Goal: Information Seeking & Learning: Learn about a topic

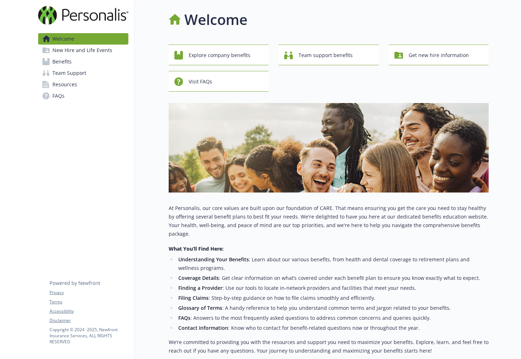
click at [67, 62] on span "Benefits" at bounding box center [61, 61] width 19 height 11
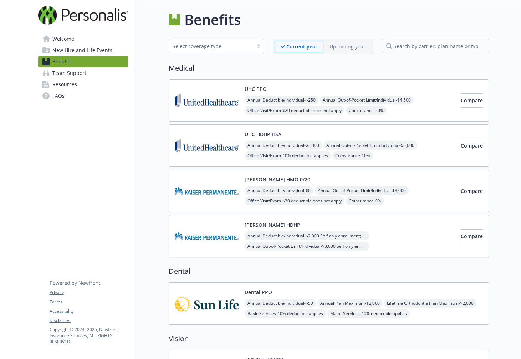
click at [215, 103] on img at bounding box center [207, 100] width 64 height 30
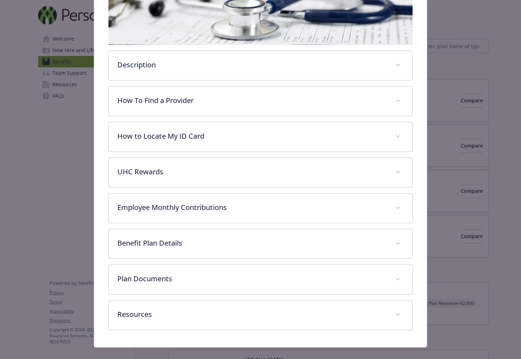
scroll to position [149, 0]
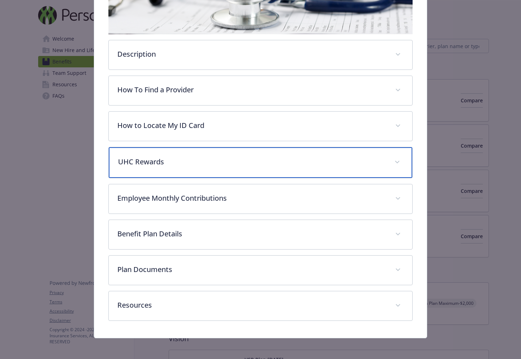
click at [182, 165] on p "UHC Rewards" at bounding box center [252, 162] width 268 height 11
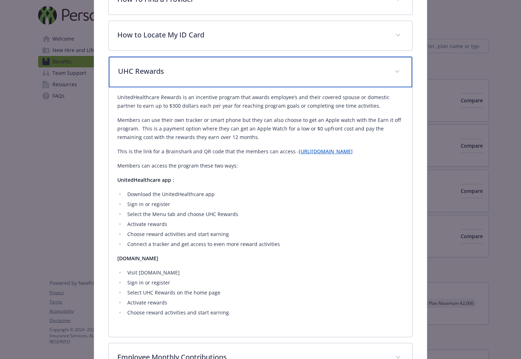
scroll to position [261, 0]
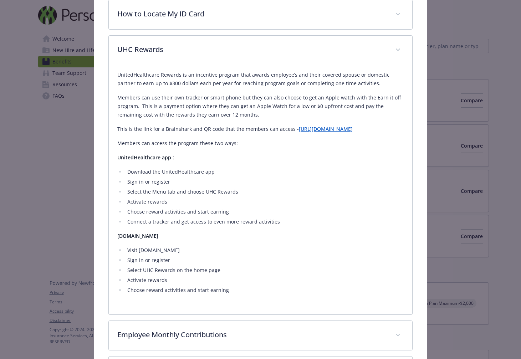
click at [332, 130] on link "[URL][DOMAIN_NAME]" at bounding box center [326, 129] width 54 height 7
